Goal: Transaction & Acquisition: Purchase product/service

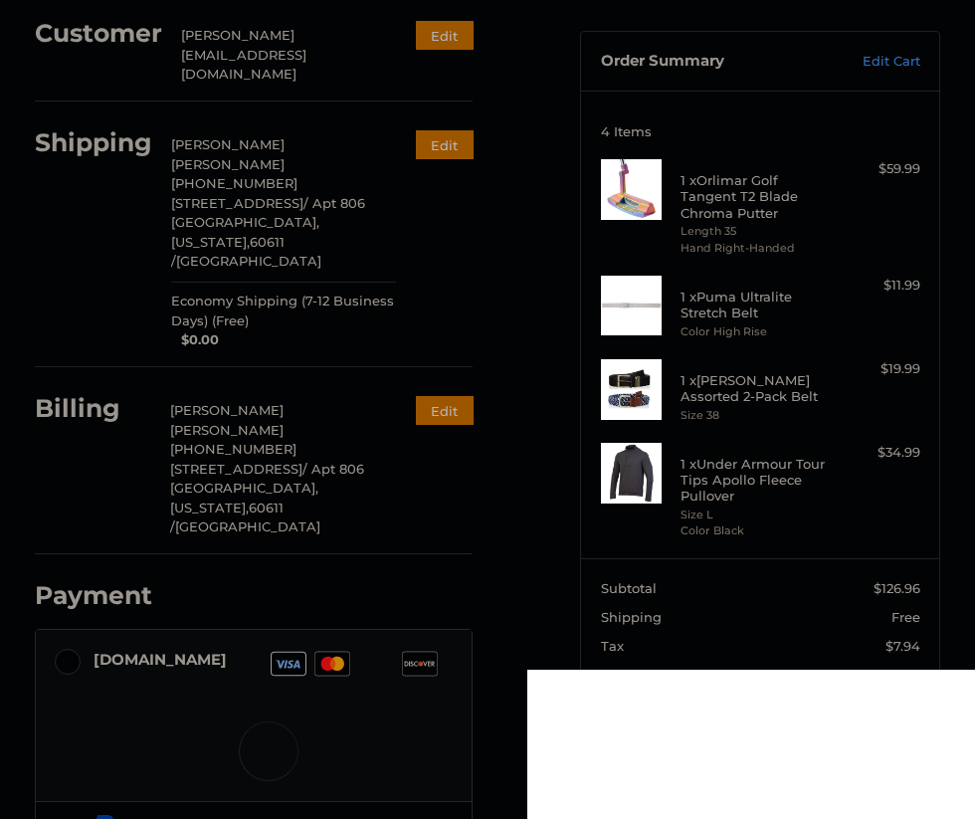
scroll to position [168, 0]
click at [638, 183] on img at bounding box center [631, 188] width 61 height 61
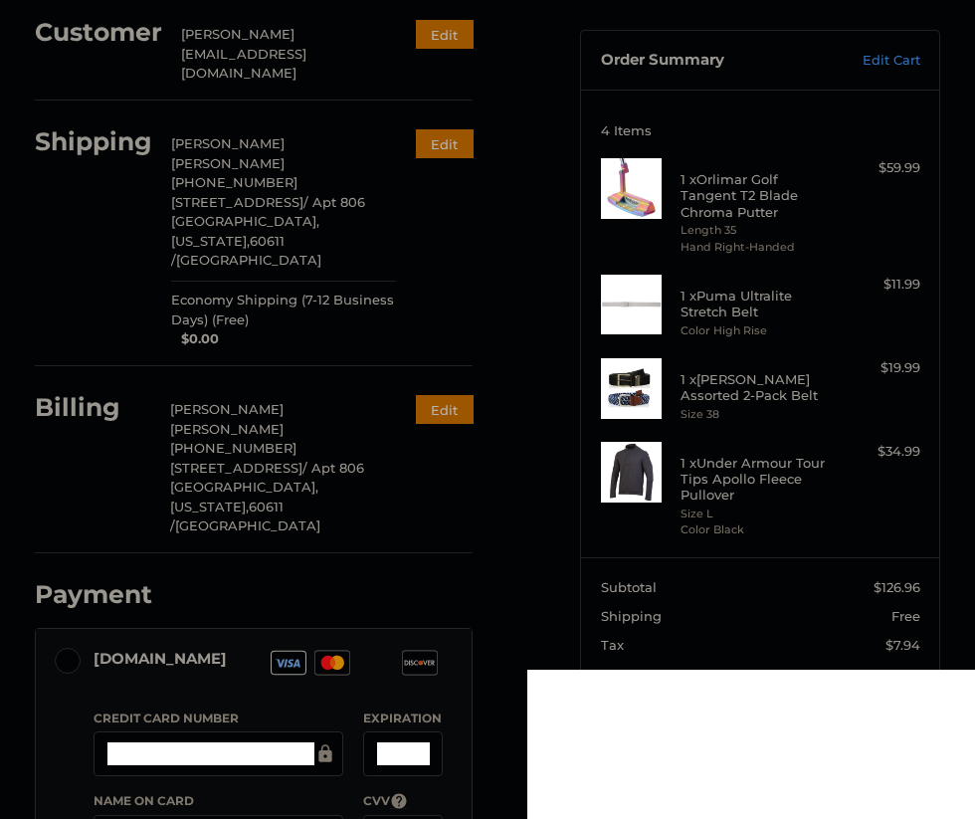
click at [619, 183] on img at bounding box center [631, 188] width 61 height 61
click at [703, 190] on h4 "1 x Orlimar Golf Tangent T2 Blade Chroma Putter" at bounding box center [757, 195] width 155 height 49
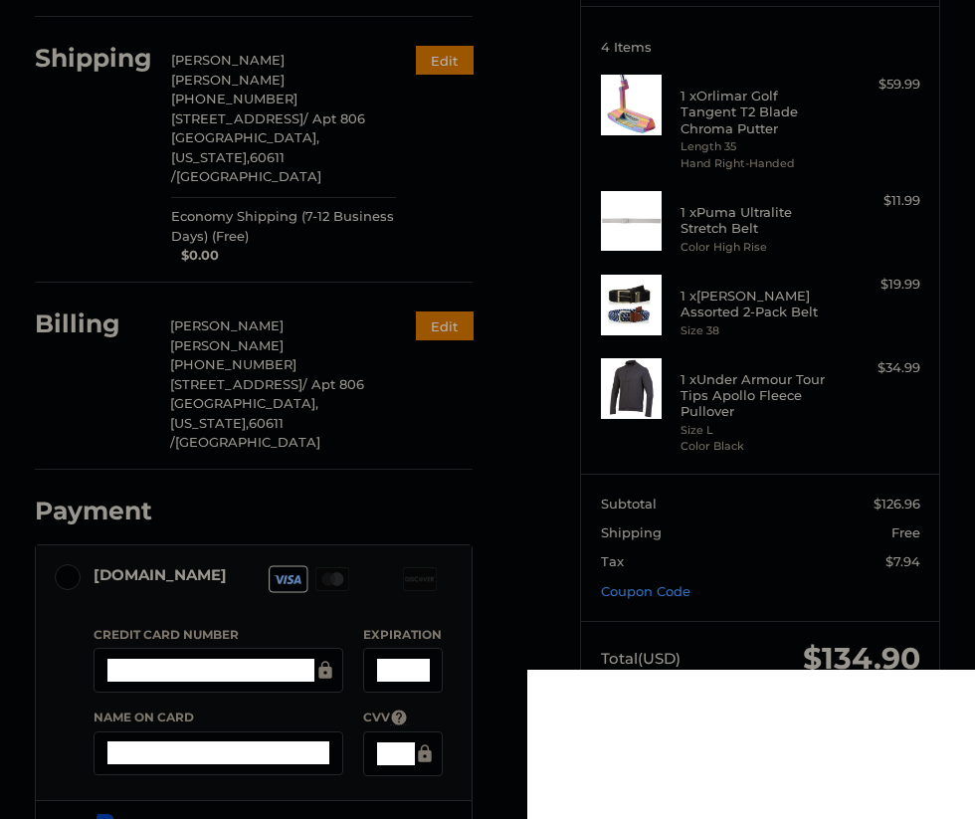
scroll to position [0, 0]
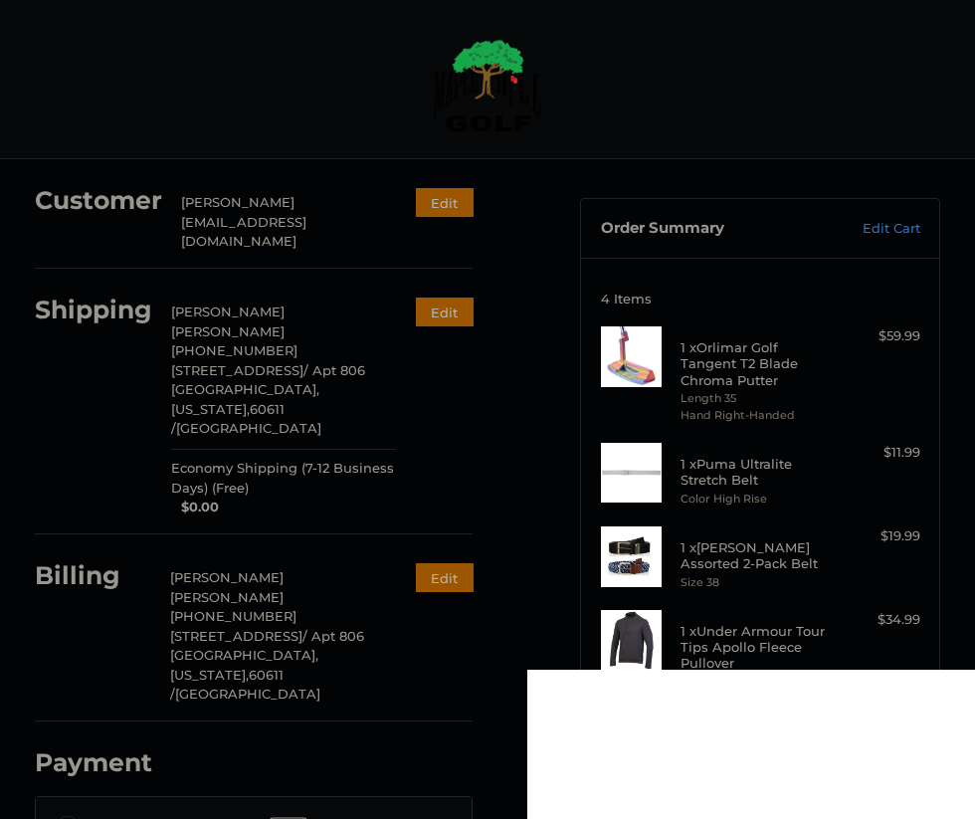
click at [465, 71] on img at bounding box center [487, 86] width 109 height 94
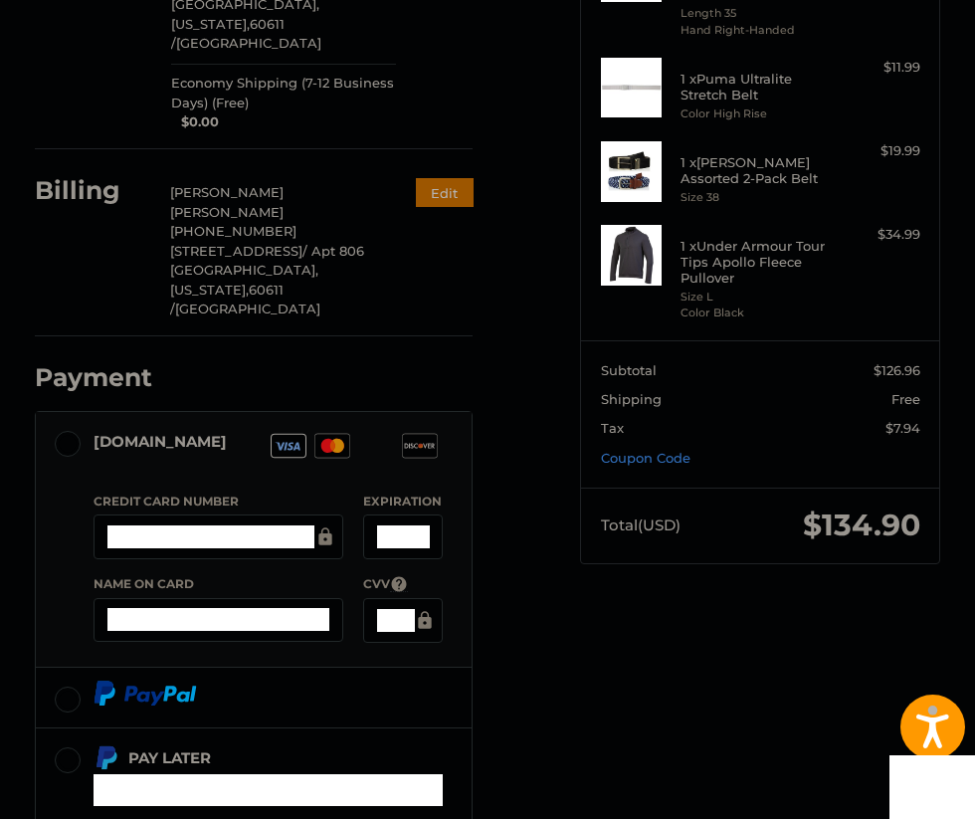
scroll to position [508, 0]
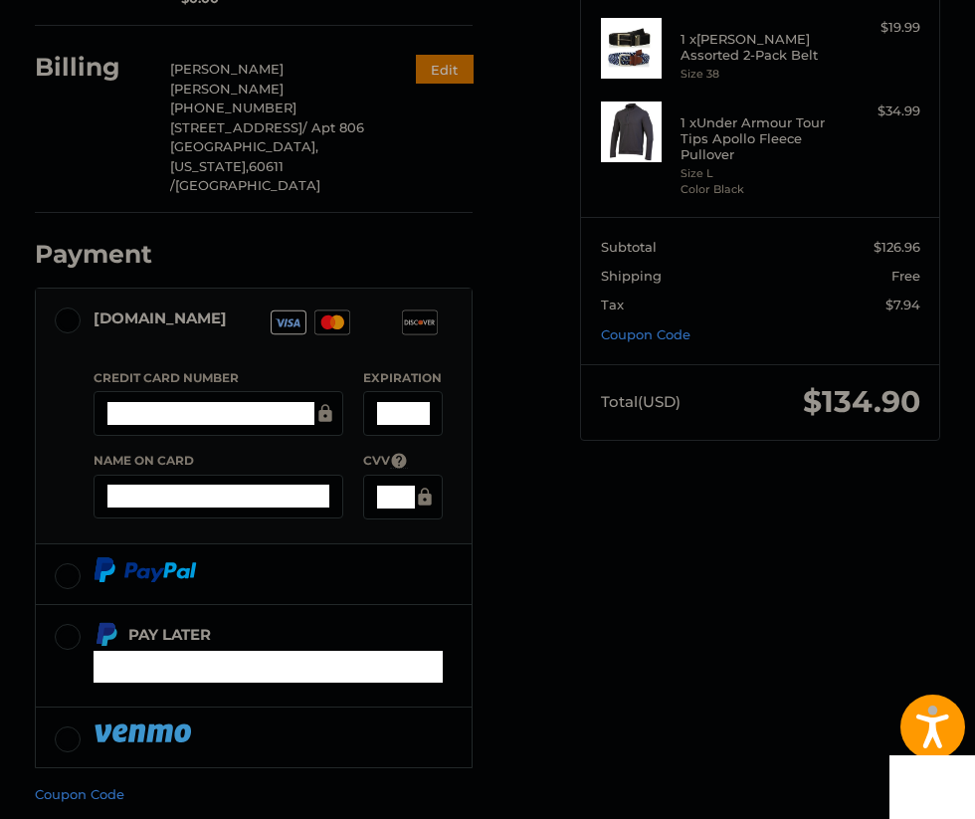
click at [233, 391] on div at bounding box center [219, 413] width 250 height 45
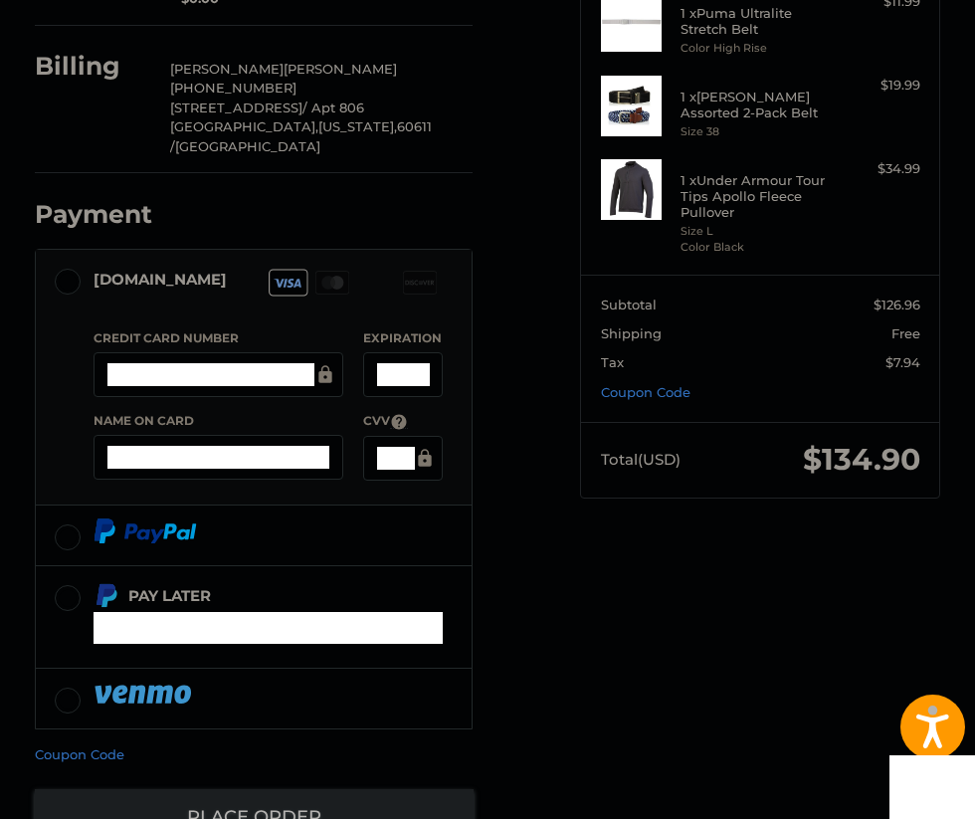
scroll to position [168, 0]
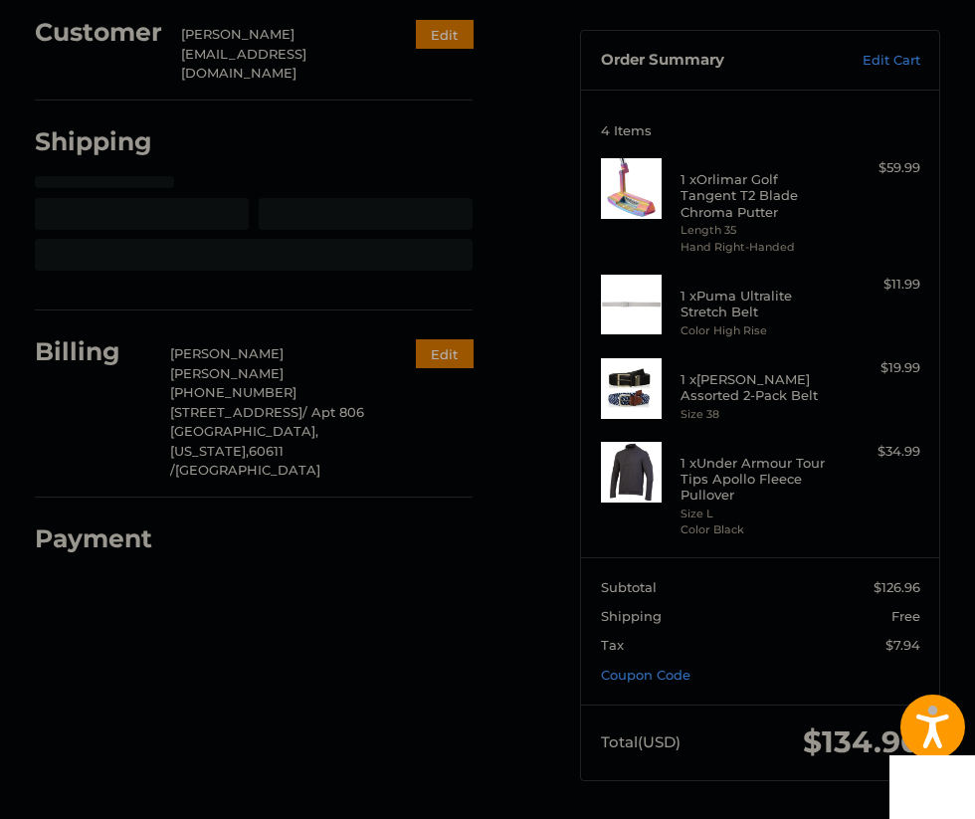
select select "**"
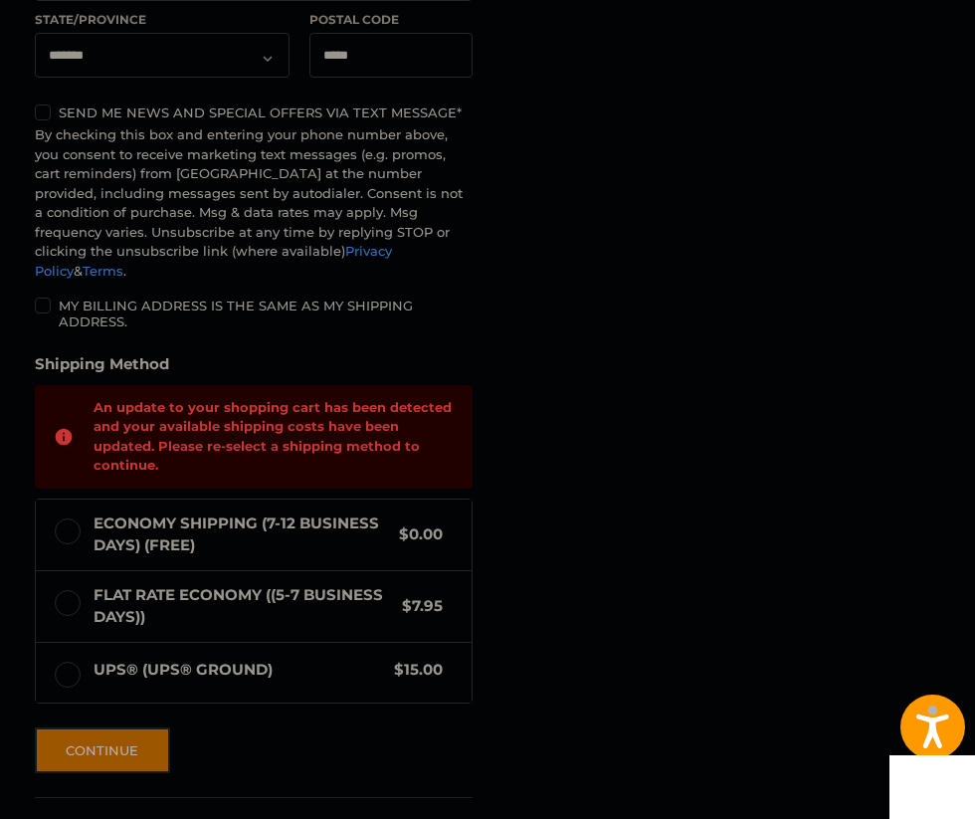
scroll to position [1150, 0]
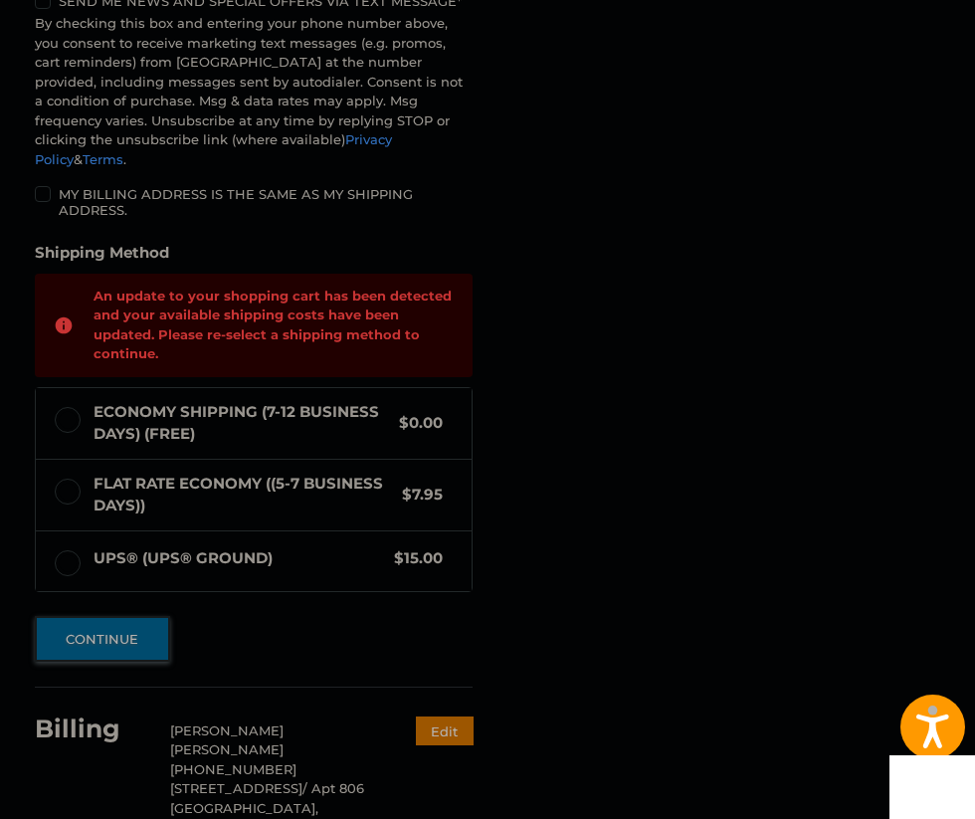
click at [134, 616] on button "Continue" at bounding box center [102, 639] width 135 height 46
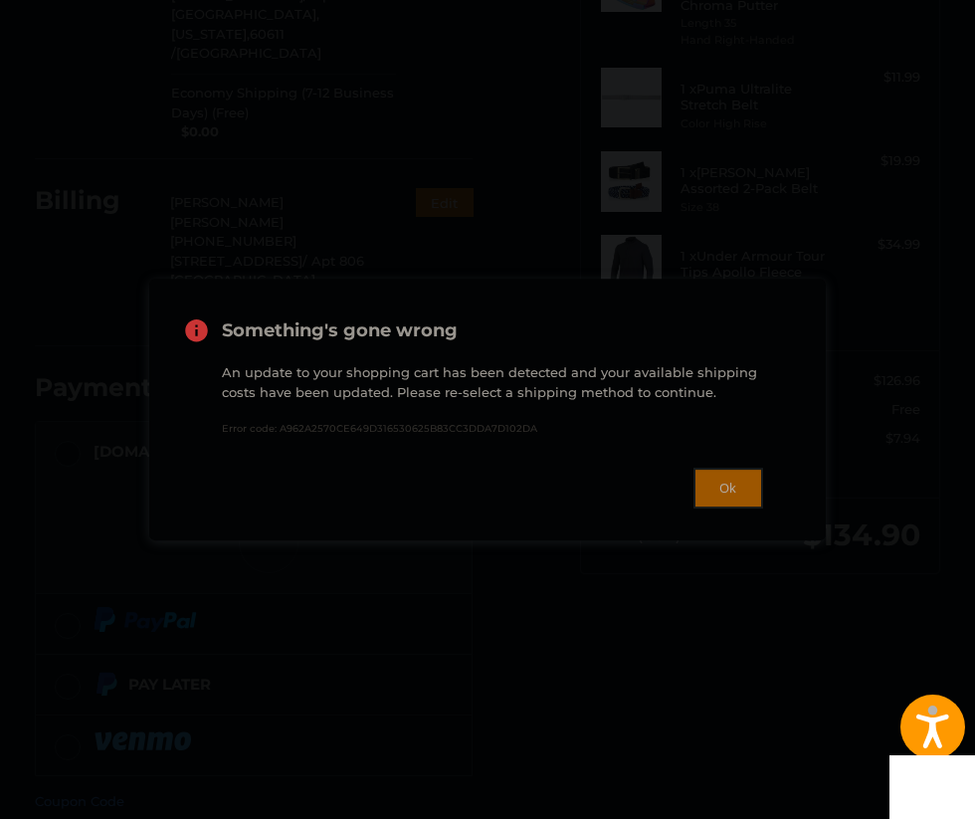
scroll to position [382, 0]
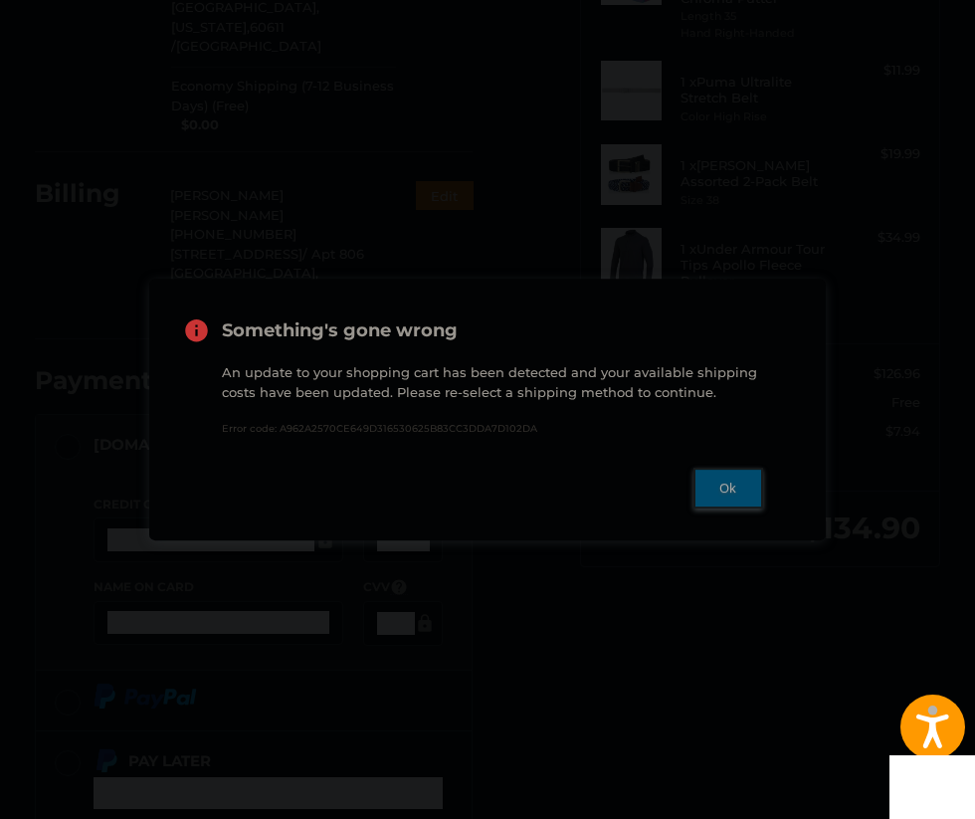
click at [733, 488] on button "Ok" at bounding box center [728, 488] width 70 height 41
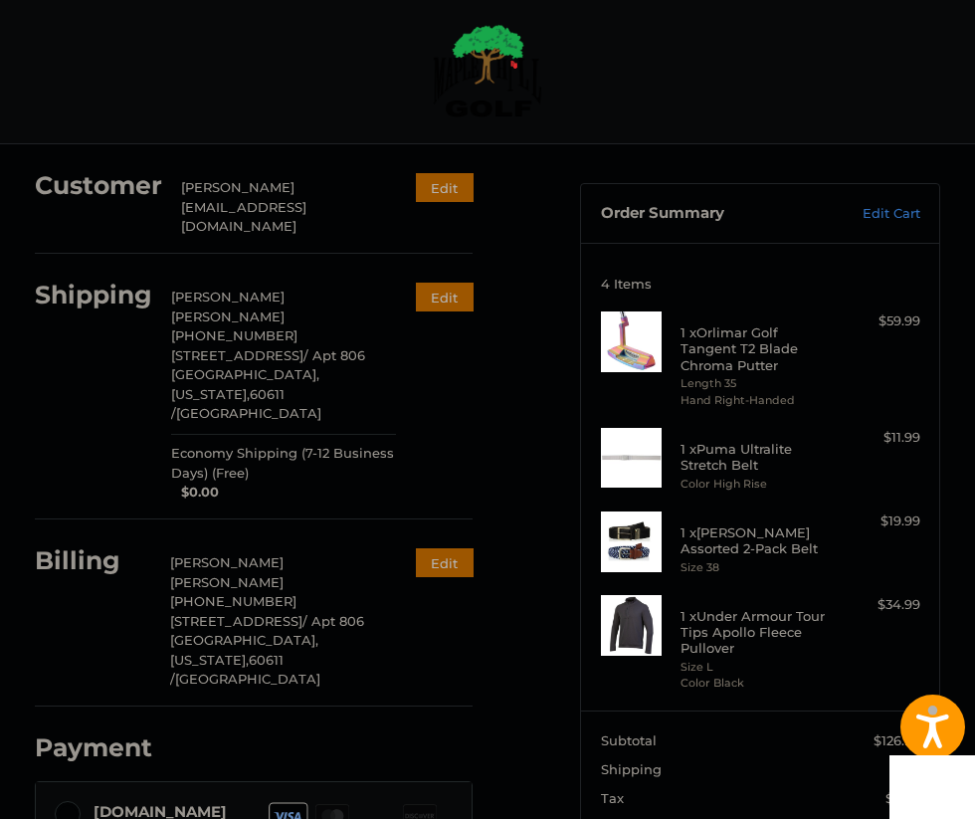
scroll to position [0, 0]
